Goal: Task Accomplishment & Management: Use online tool/utility

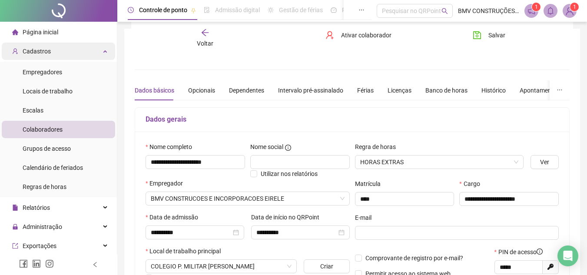
scroll to position [174, 0]
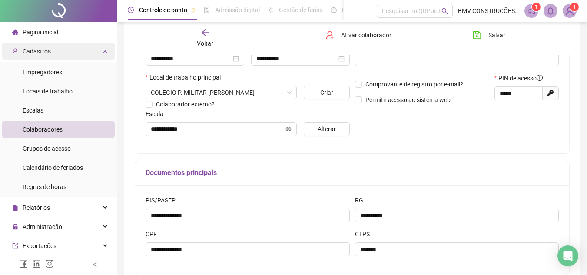
click at [68, 49] on div "Cadastros" at bounding box center [58, 51] width 113 height 17
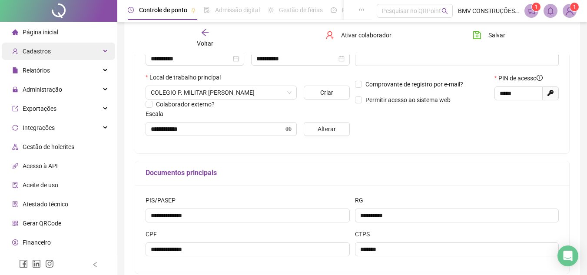
click at [57, 49] on div "Cadastros" at bounding box center [58, 51] width 113 height 17
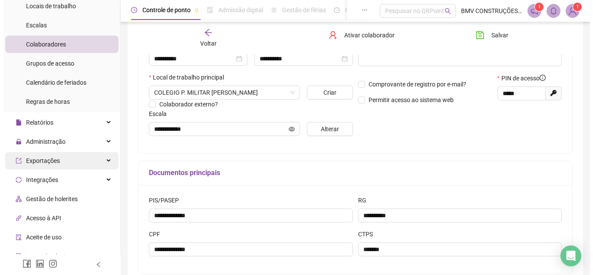
scroll to position [87, 0]
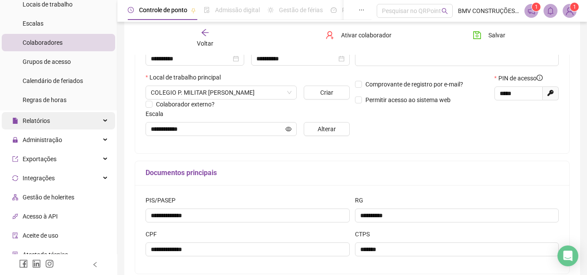
click at [80, 118] on div "Relatórios" at bounding box center [58, 120] width 113 height 17
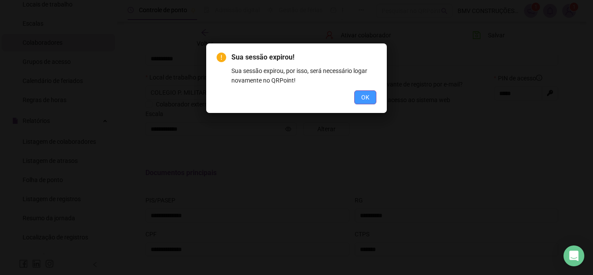
click at [370, 96] on button "OK" at bounding box center [365, 97] width 22 height 14
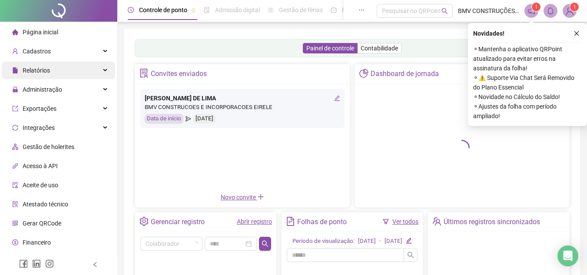
click at [84, 69] on div "Relatórios" at bounding box center [58, 70] width 113 height 17
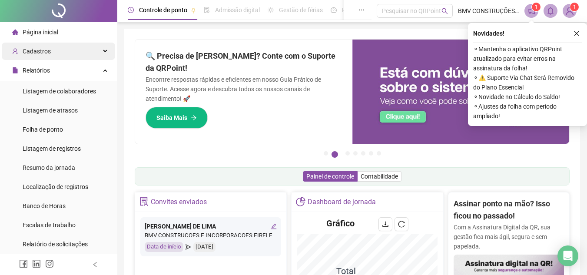
click at [98, 49] on div "Cadastros" at bounding box center [58, 51] width 113 height 17
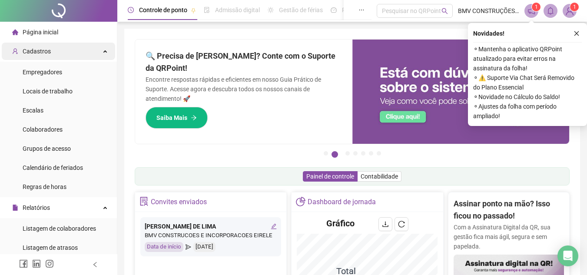
click at [96, 50] on div "Cadastros" at bounding box center [58, 51] width 113 height 17
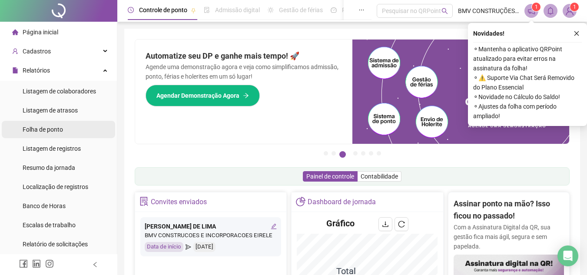
click at [43, 127] on span "Folha de ponto" at bounding box center [43, 129] width 40 height 7
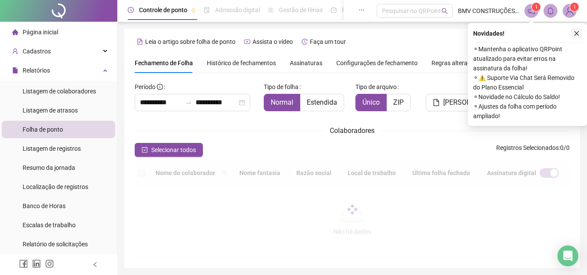
click at [577, 31] on icon "close" at bounding box center [576, 33] width 6 height 6
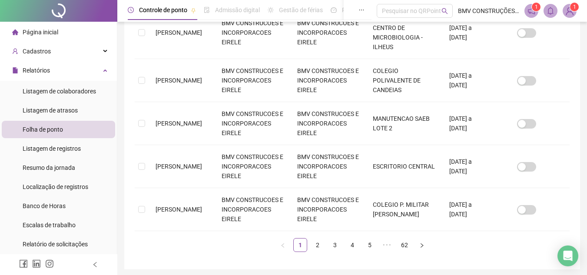
scroll to position [463, 0]
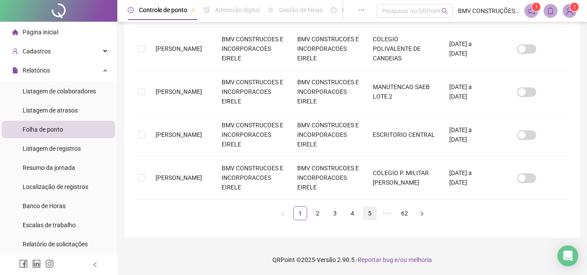
click at [367, 211] on link "5" at bounding box center [369, 213] width 13 height 13
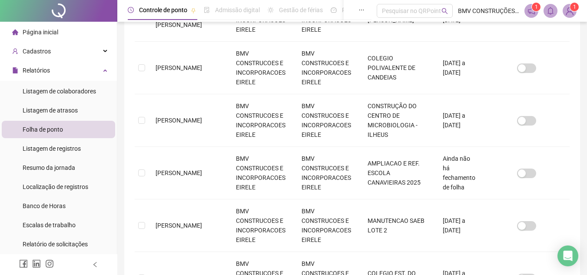
scroll to position [444, 0]
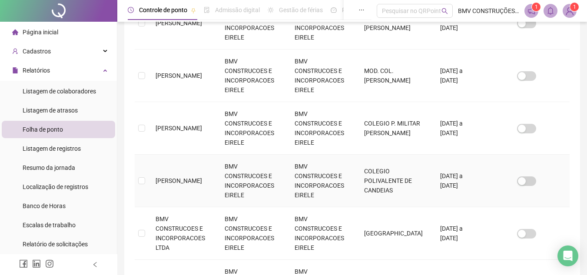
scroll to position [454, 0]
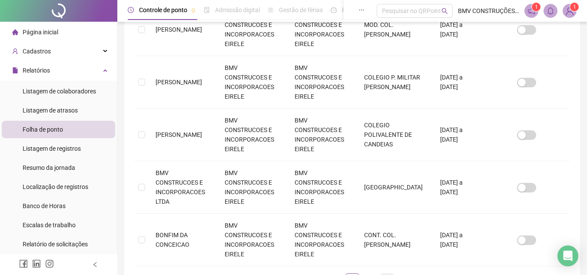
click at [388, 274] on link "9" at bounding box center [386, 280] width 13 height 13
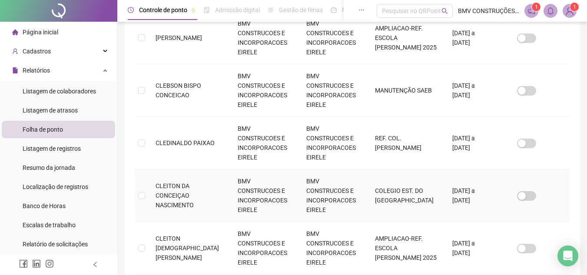
scroll to position [444, 0]
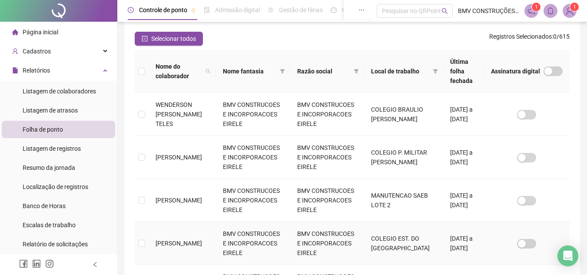
scroll to position [210, 0]
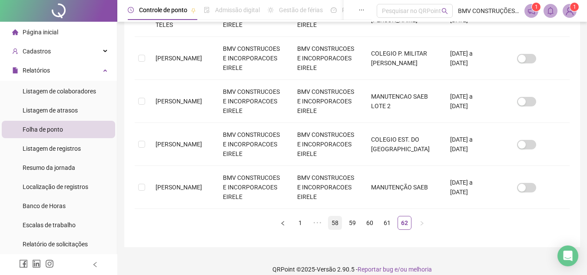
click at [337, 216] on link "58" at bounding box center [334, 222] width 13 height 13
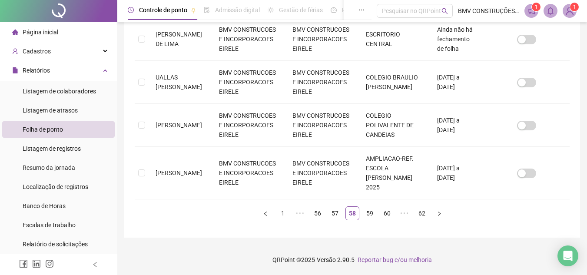
scroll to position [463, 0]
click at [316, 213] on link "56" at bounding box center [317, 213] width 13 height 13
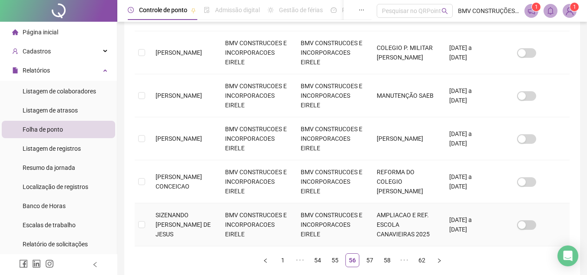
scroll to position [444, 0]
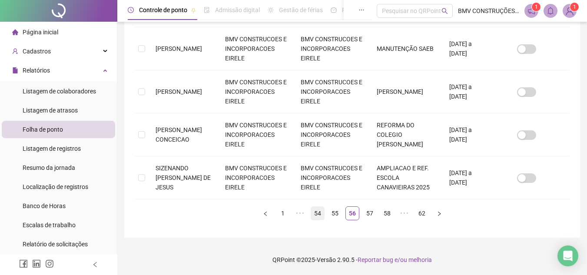
click at [316, 211] on link "54" at bounding box center [317, 213] width 13 height 13
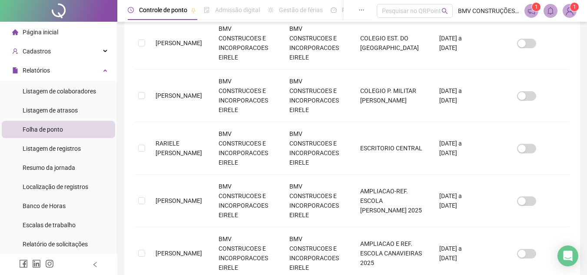
scroll to position [454, 0]
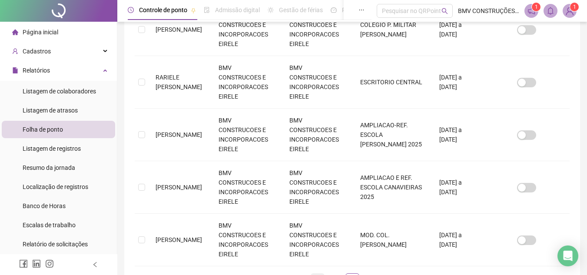
click at [317, 274] on link "50" at bounding box center [317, 280] width 13 height 13
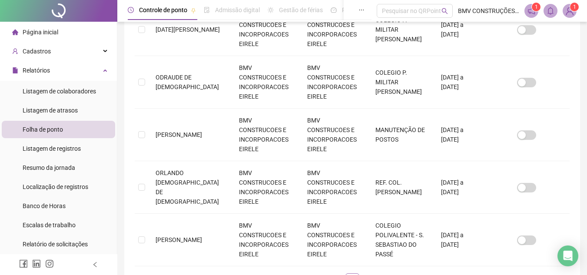
scroll to position [40, 0]
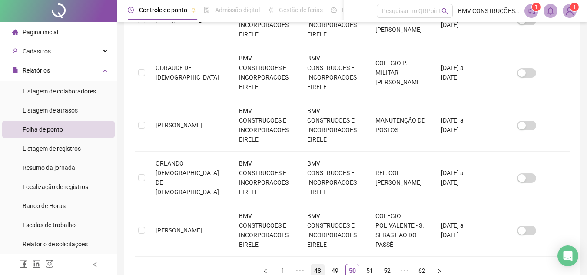
click at [317, 264] on link "48" at bounding box center [317, 270] width 13 height 13
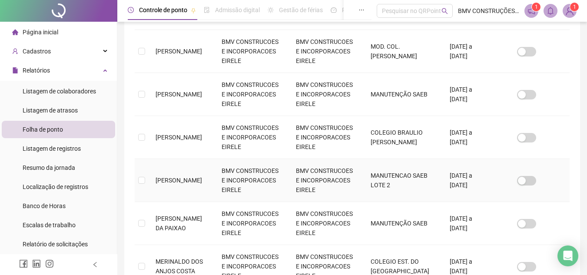
scroll to position [431, 0]
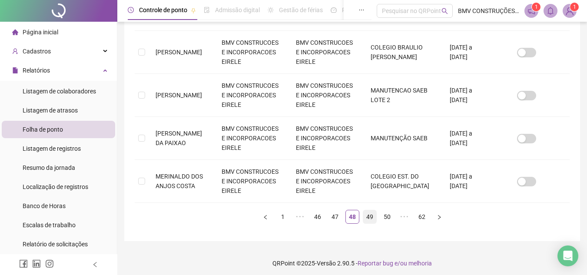
click at [367, 218] on link "49" at bounding box center [369, 216] width 13 height 13
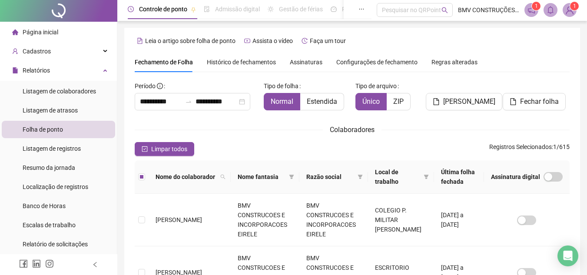
scroll to position [0, 0]
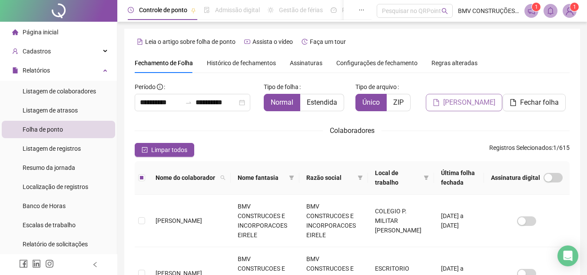
click at [463, 101] on span "Gerar espelho" at bounding box center [469, 102] width 52 height 10
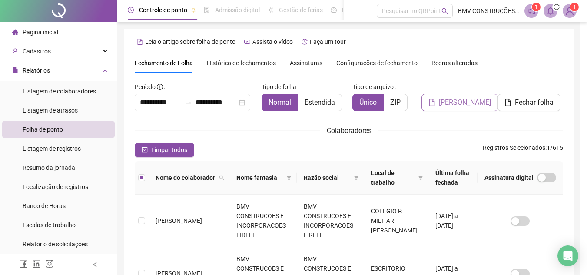
scroll to position [40, 0]
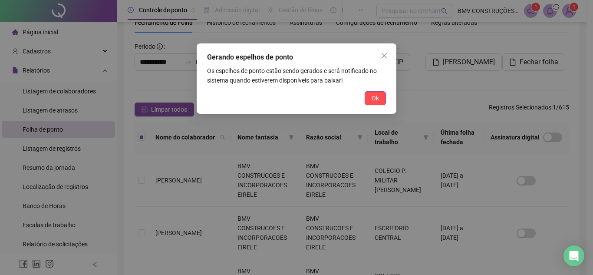
click at [372, 100] on span "Ok" at bounding box center [375, 98] width 7 height 10
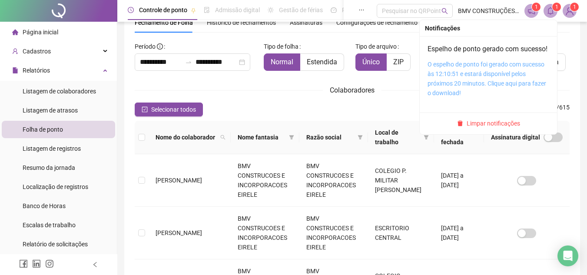
click at [475, 80] on link "O espelho de ponto foi gerado com sucesso às 12:10:51 e estará disponível pelos…" at bounding box center [486, 79] width 119 height 36
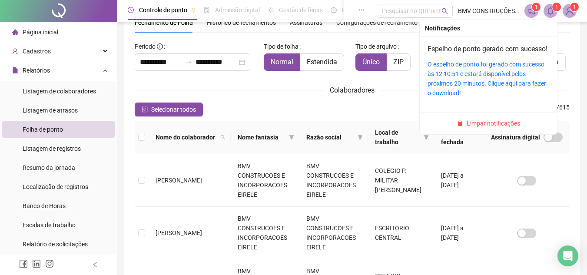
click at [551, 11] on icon "bell" at bounding box center [550, 11] width 8 height 8
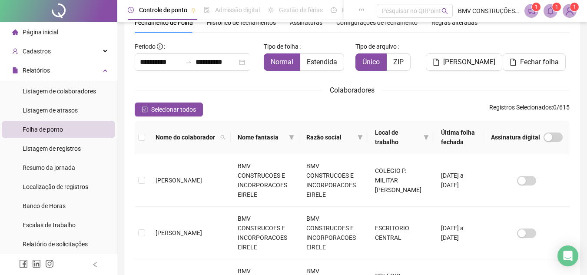
click at [531, 11] on icon "notification" at bounding box center [531, 11] width 8 height 8
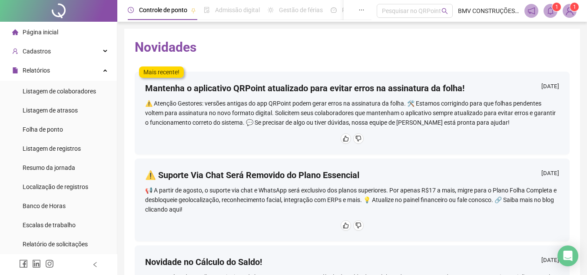
click at [570, 14] on img at bounding box center [569, 10] width 13 height 13
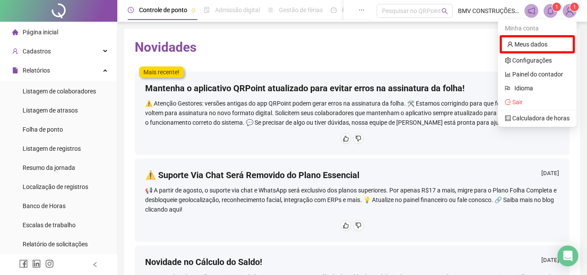
click at [529, 8] on icon "notification" at bounding box center [531, 11] width 8 height 8
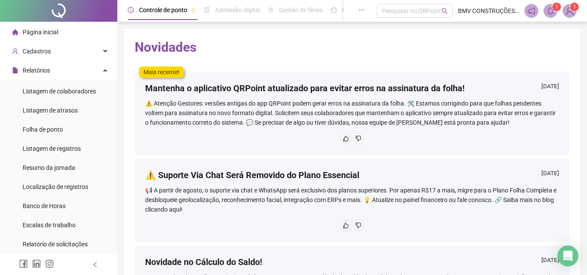
click at [38, 32] on span "Página inicial" at bounding box center [41, 32] width 36 height 7
